Goal: Information Seeking & Learning: Learn about a topic

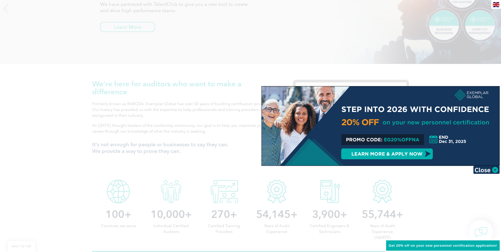
scroll to position [132, 0]
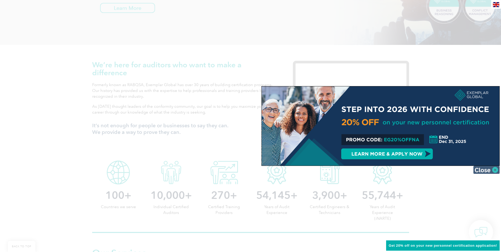
click at [483, 170] on img at bounding box center [486, 170] width 26 height 8
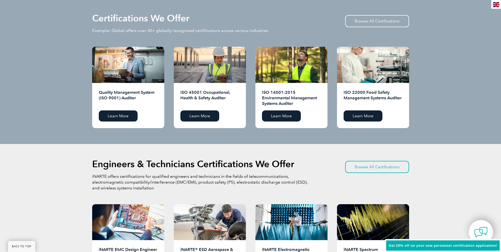
scroll to position [528, 0]
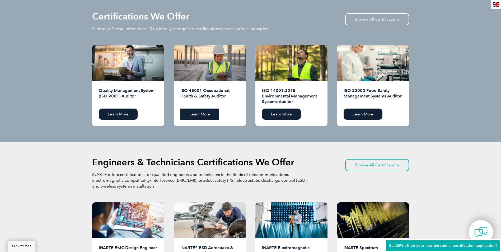
click at [201, 114] on link "Learn More" at bounding box center [199, 114] width 39 height 11
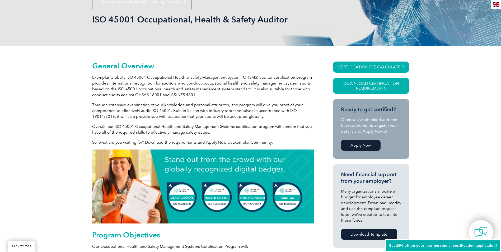
scroll to position [79, 0]
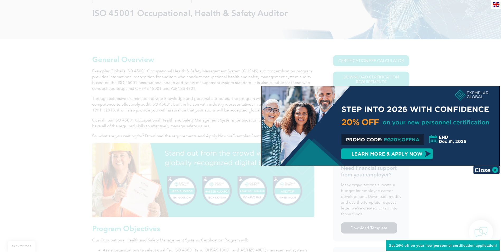
click at [76, 111] on div at bounding box center [250, 126] width 501 height 252
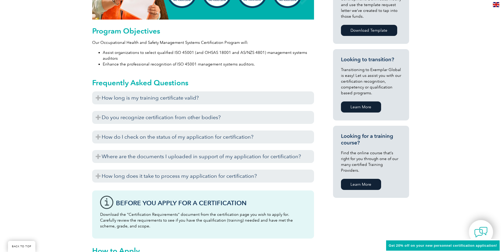
scroll to position [291, 0]
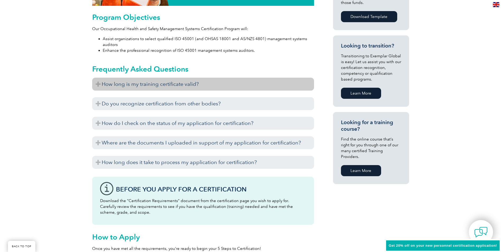
click at [99, 84] on h3 "How long is my training certificate valid?" at bounding box center [203, 84] width 222 height 13
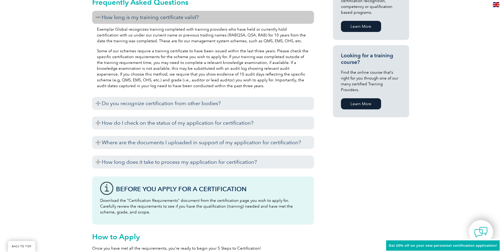
scroll to position [370, 0]
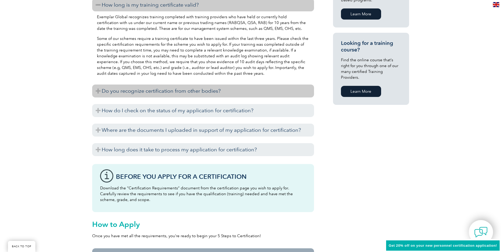
click at [99, 92] on h3 "Do you recognize certification from other bodies?" at bounding box center [203, 91] width 222 height 13
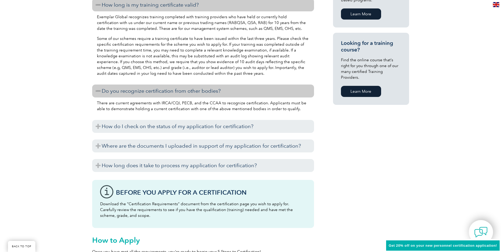
click at [99, 92] on h3 "Do you recognize certification from other bodies?" at bounding box center [203, 91] width 222 height 13
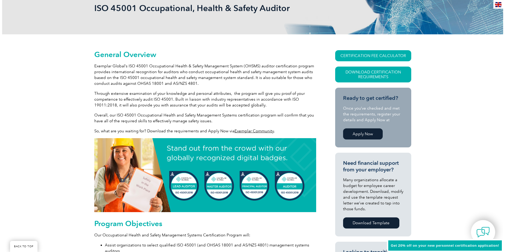
scroll to position [79, 0]
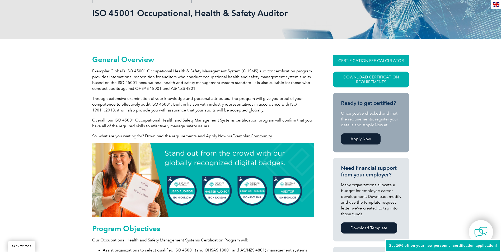
click at [378, 61] on link "CERTIFICATION FEE CALCULATOR" at bounding box center [371, 60] width 76 height 11
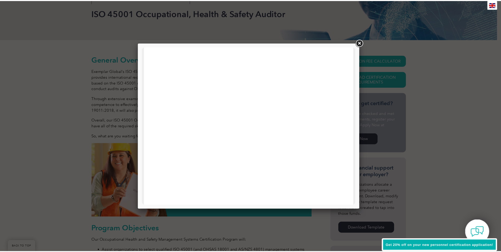
scroll to position [252, 0]
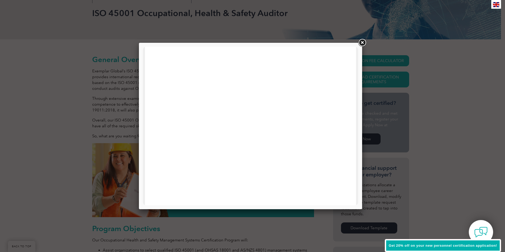
click at [362, 41] on link at bounding box center [362, 43] width 10 height 10
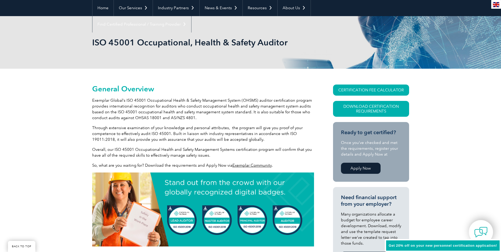
scroll to position [0, 0]
